Goal: Book appointment/travel/reservation

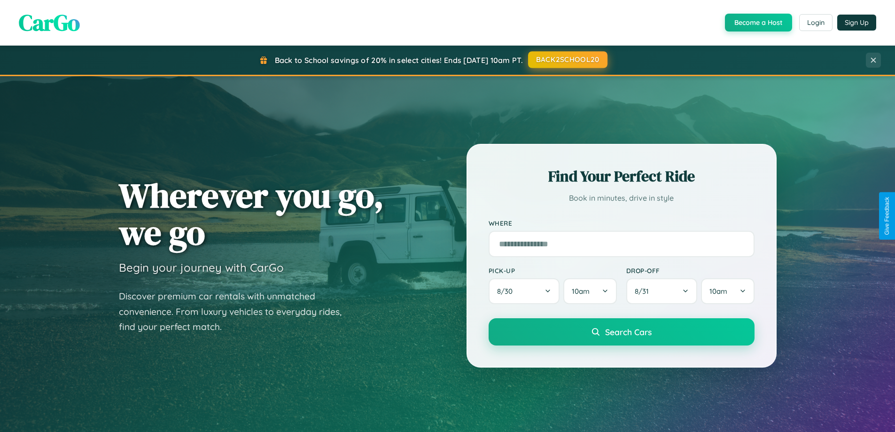
click at [567, 60] on button "BACK2SCHOOL20" at bounding box center [567, 59] width 79 height 17
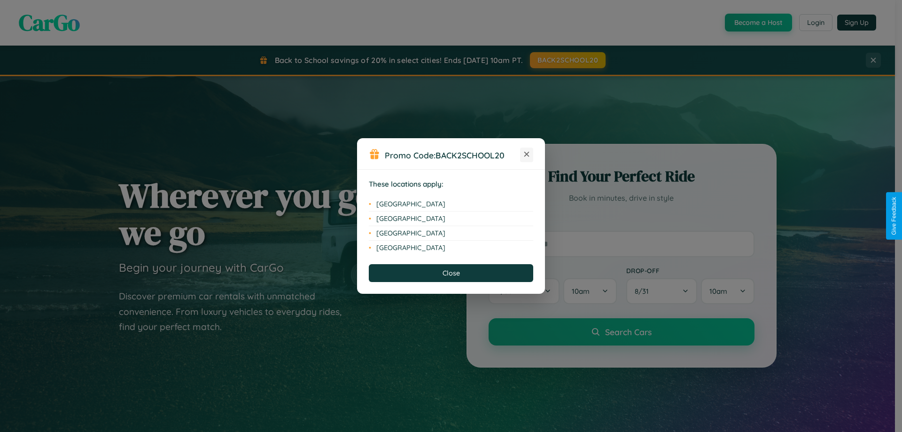
click at [527, 155] on icon at bounding box center [526, 154] width 5 height 5
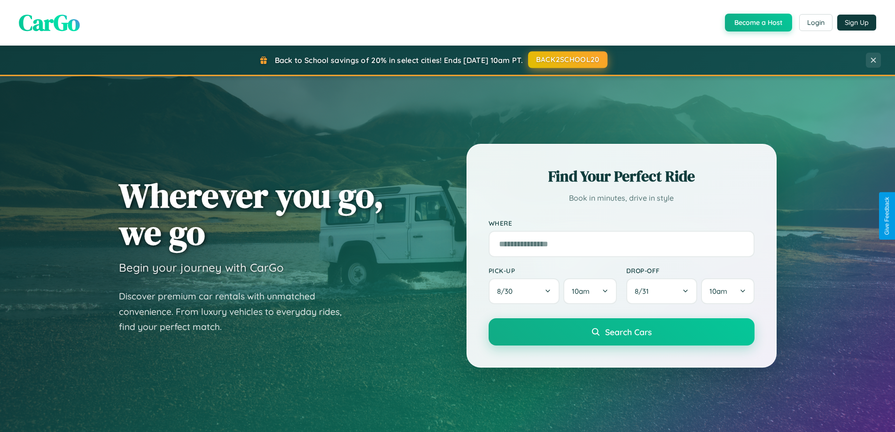
click at [567, 60] on button "BACK2SCHOOL20" at bounding box center [567, 59] width 79 height 17
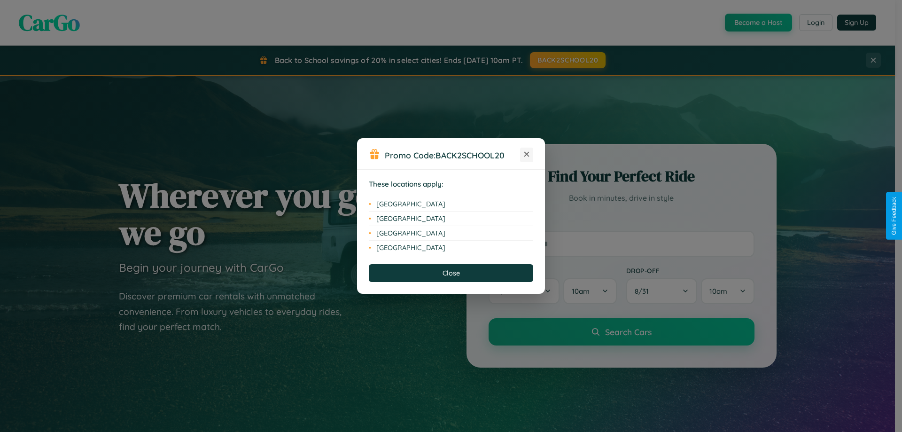
click at [527, 155] on icon at bounding box center [526, 154] width 5 height 5
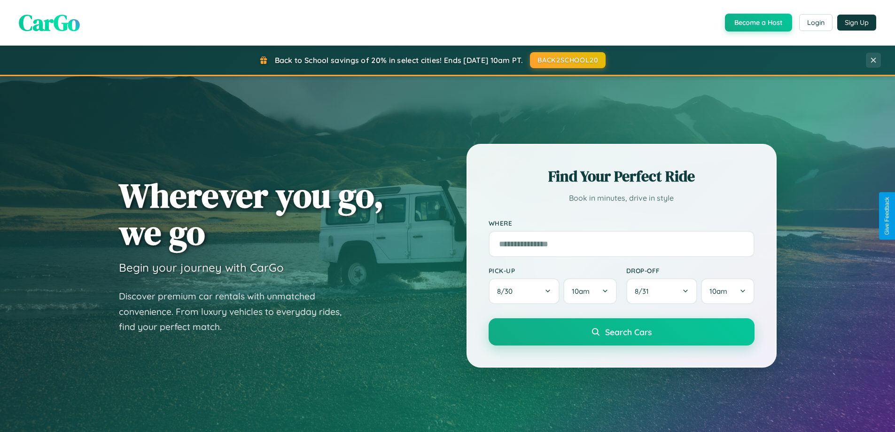
scroll to position [1509, 0]
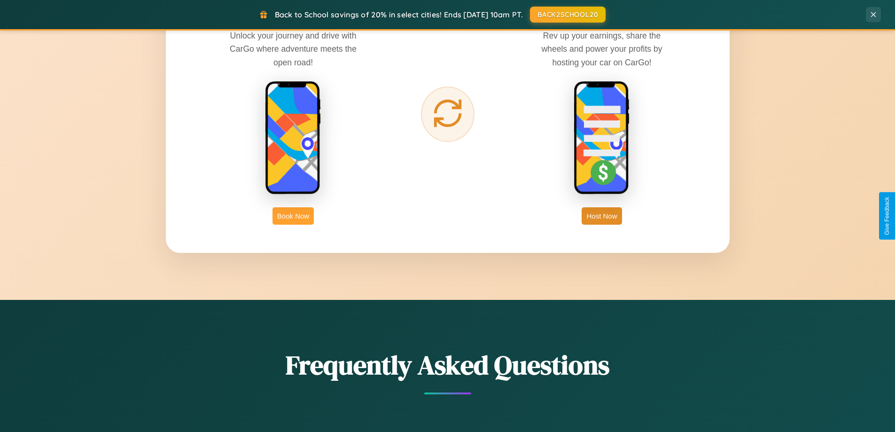
click at [293, 216] on button "Book Now" at bounding box center [292, 215] width 41 height 17
